Goal: Check status: Check status

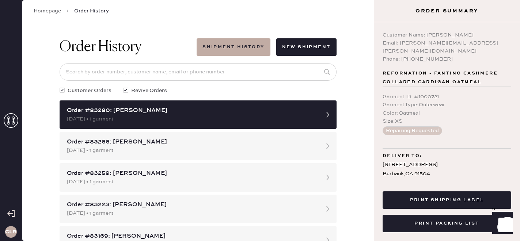
click at [10, 118] on icon at bounding box center [11, 120] width 15 height 15
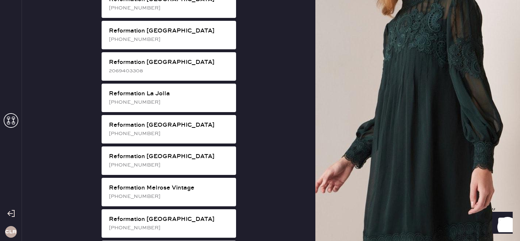
scroll to position [673, 0]
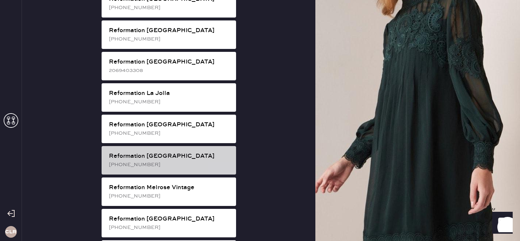
click at [167, 161] on div "[PHONE_NUMBER]" at bounding box center [169, 165] width 121 height 8
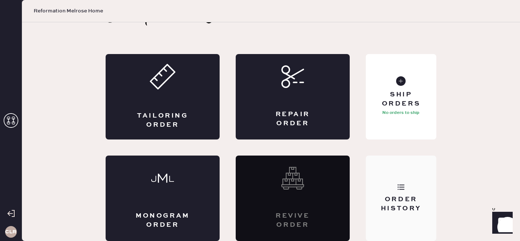
click at [406, 183] on div "Order History" at bounding box center [400, 198] width 70 height 85
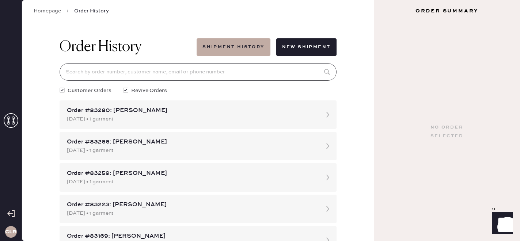
click at [124, 73] on input at bounding box center [198, 72] width 277 height 18
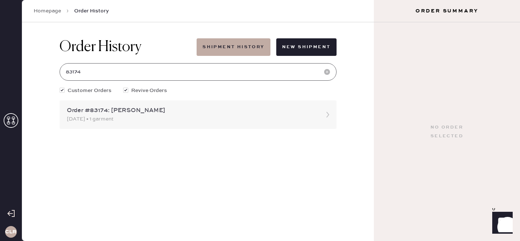
type input "83174"
click at [131, 110] on div "Order #83174: [PERSON_NAME]" at bounding box center [191, 110] width 249 height 9
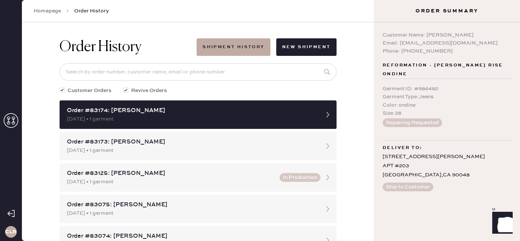
click at [9, 119] on use at bounding box center [11, 120] width 15 height 15
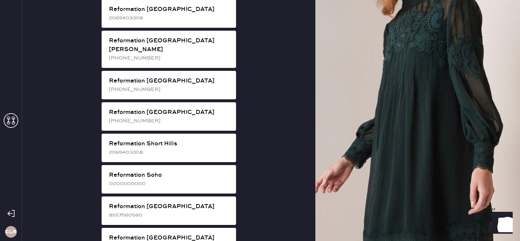
scroll to position [1294, 0]
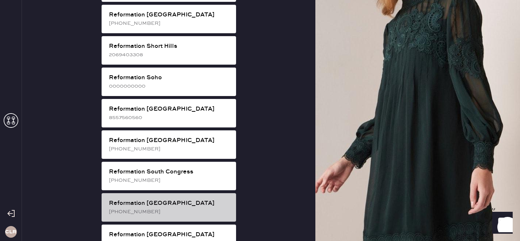
click at [144, 208] on div "[PHONE_NUMBER]" at bounding box center [169, 212] width 121 height 8
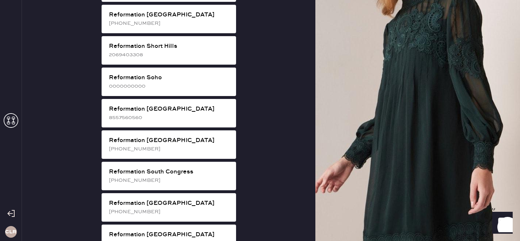
scroll to position [24, 0]
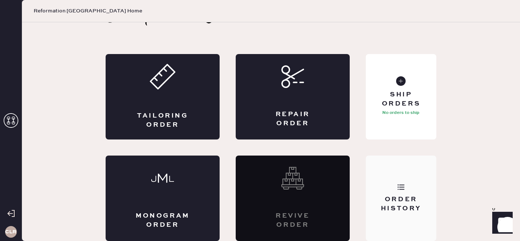
click at [394, 195] on div "Order History" at bounding box center [400, 204] width 59 height 18
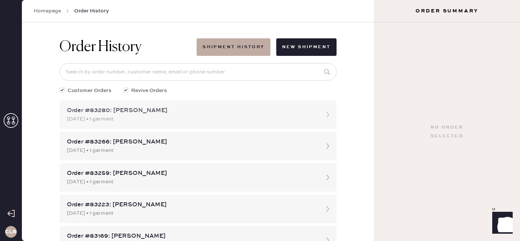
click at [188, 124] on div "Order #83280: [PERSON_NAME] [DATE] • 1 garment" at bounding box center [198, 114] width 277 height 28
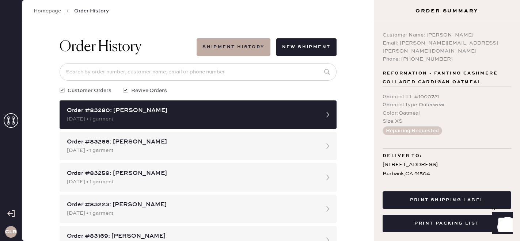
click at [454, 179] on div "393907757150" at bounding box center [456, 183] width 38 height 9
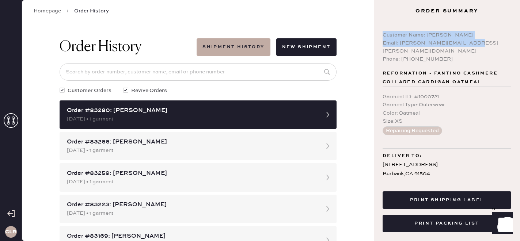
copy div "Customer Name: [PERSON_NAME] Email: [PERSON_NAME][EMAIL_ADDRESS][PERSON_NAME][D…"
drag, startPoint x: 471, startPoint y: 42, endPoint x: 375, endPoint y: 32, distance: 97.0
click at [375, 32] on div "Customer Name: [PERSON_NAME] Email: [PERSON_NAME][EMAIL_ADDRESS][PERSON_NAME][D…" at bounding box center [447, 99] width 146 height 154
